Goal: Book appointment/travel/reservation

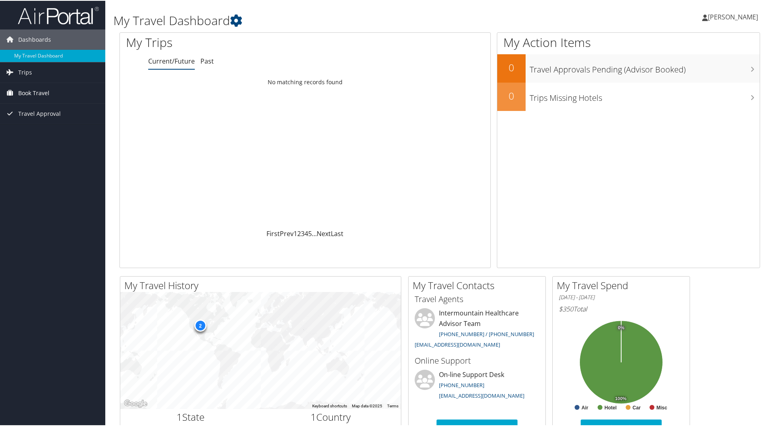
click at [49, 96] on span "Book Travel" at bounding box center [33, 92] width 31 height 20
click at [57, 132] on link "Book/Manage Online Trips" at bounding box center [52, 133] width 105 height 12
